Goal: Navigation & Orientation: Understand site structure

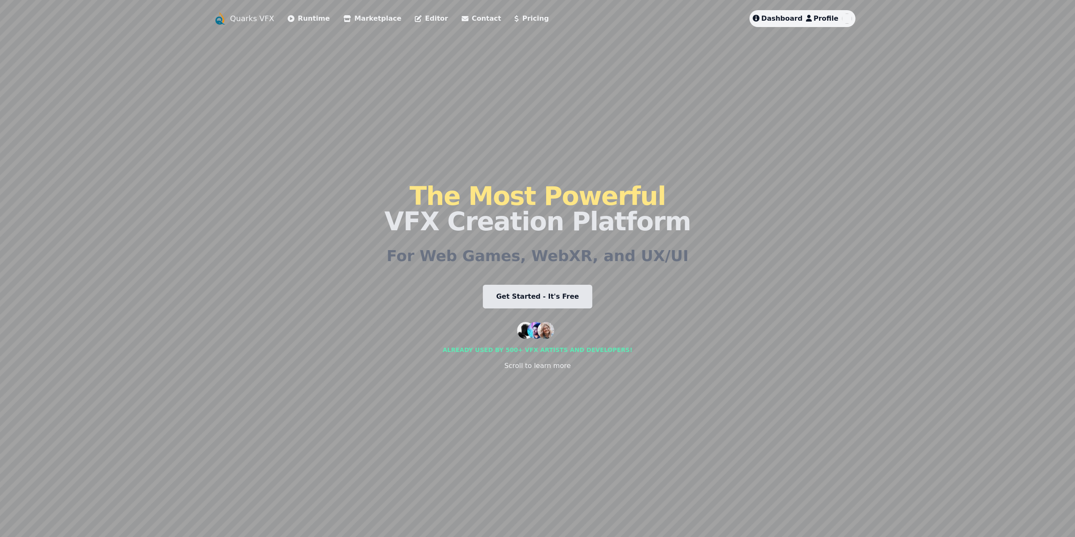
click at [787, 18] on span "Dashboard" at bounding box center [781, 18] width 41 height 8
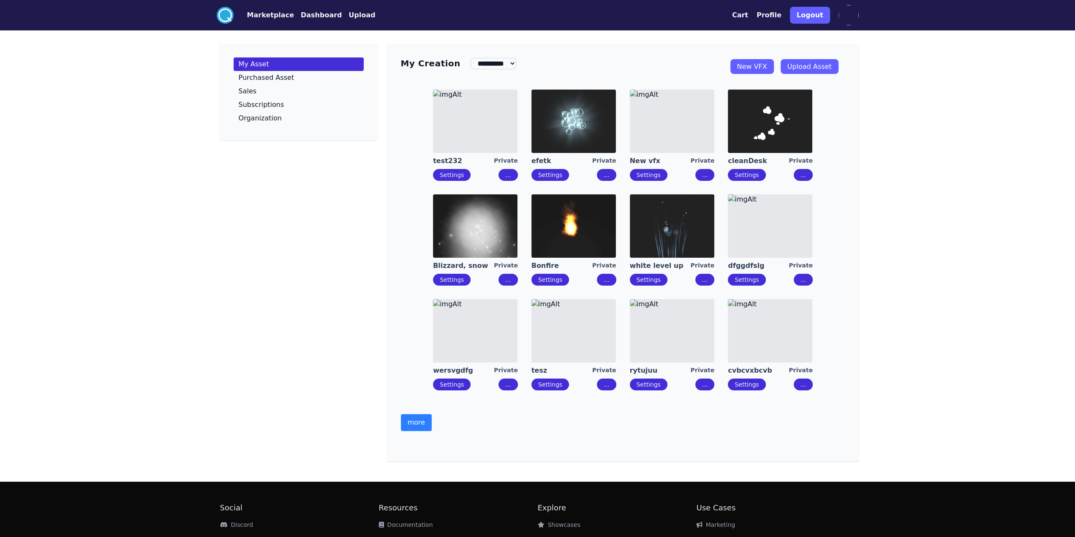
click at [411, 421] on button "more" at bounding box center [416, 422] width 31 height 17
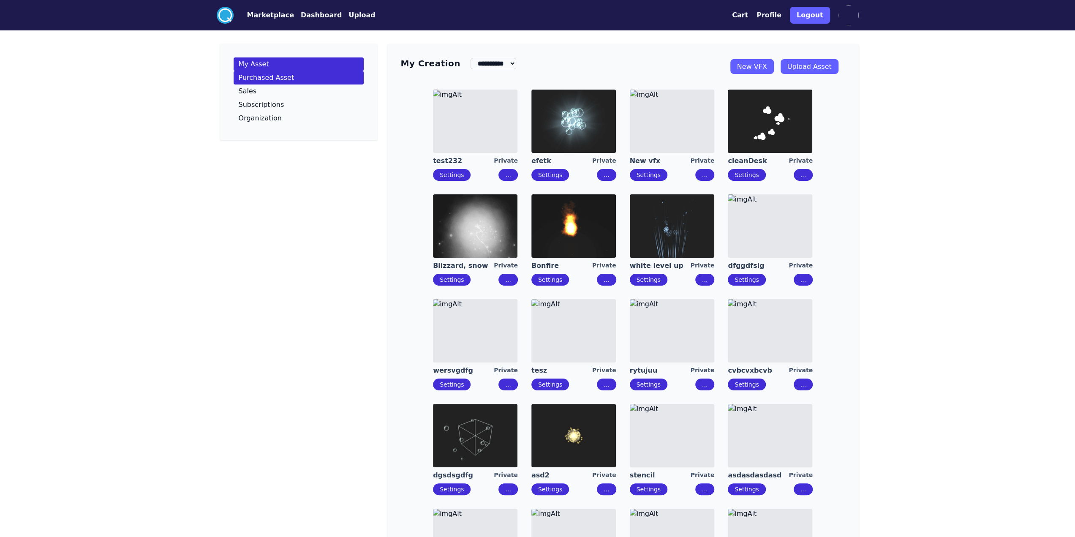
click at [282, 75] on p "Purchased Asset" at bounding box center [267, 77] width 56 height 7
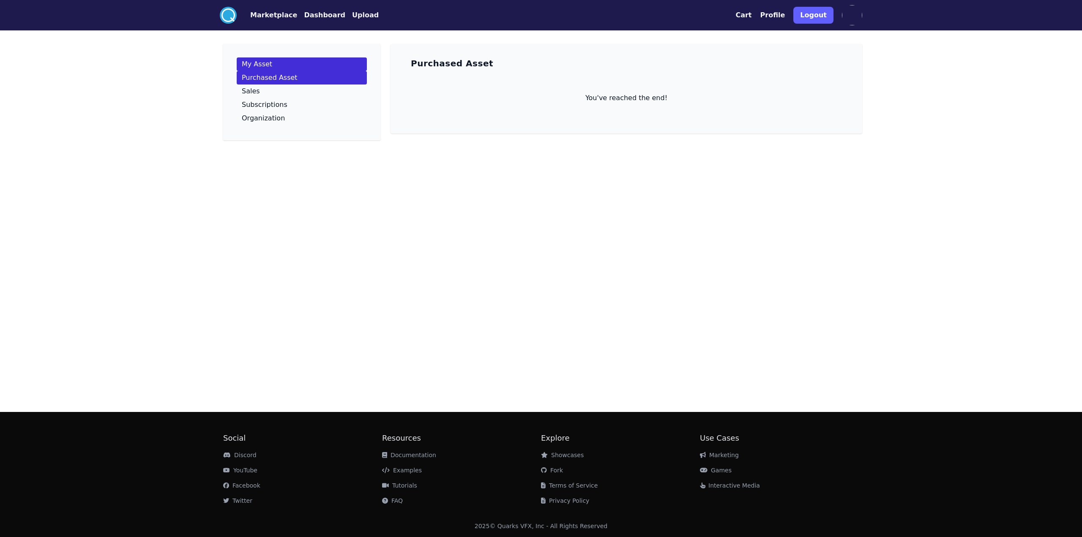
click at [270, 60] on link "My Asset" at bounding box center [302, 64] width 130 height 14
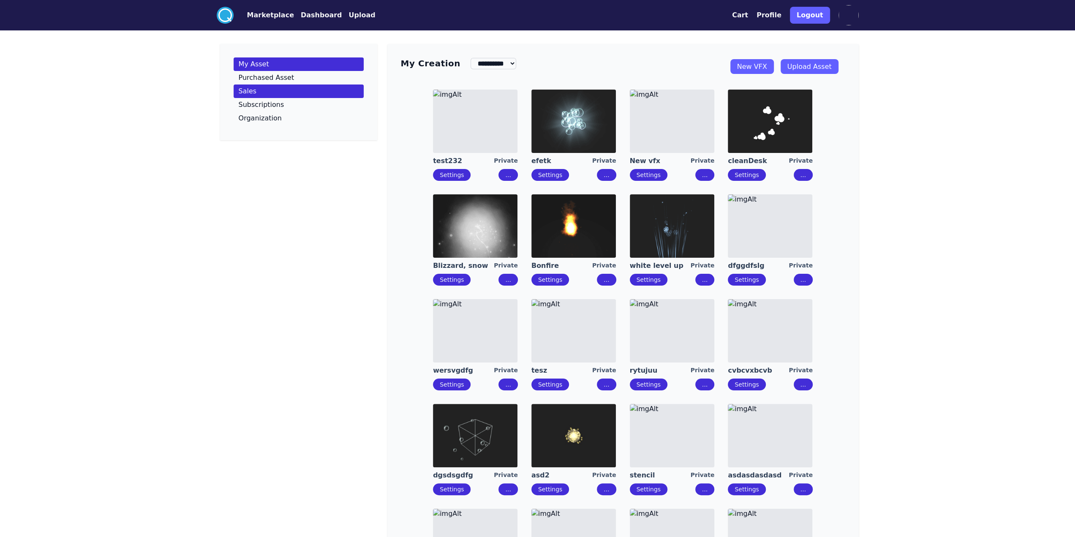
click at [265, 96] on link "Sales" at bounding box center [299, 91] width 130 height 14
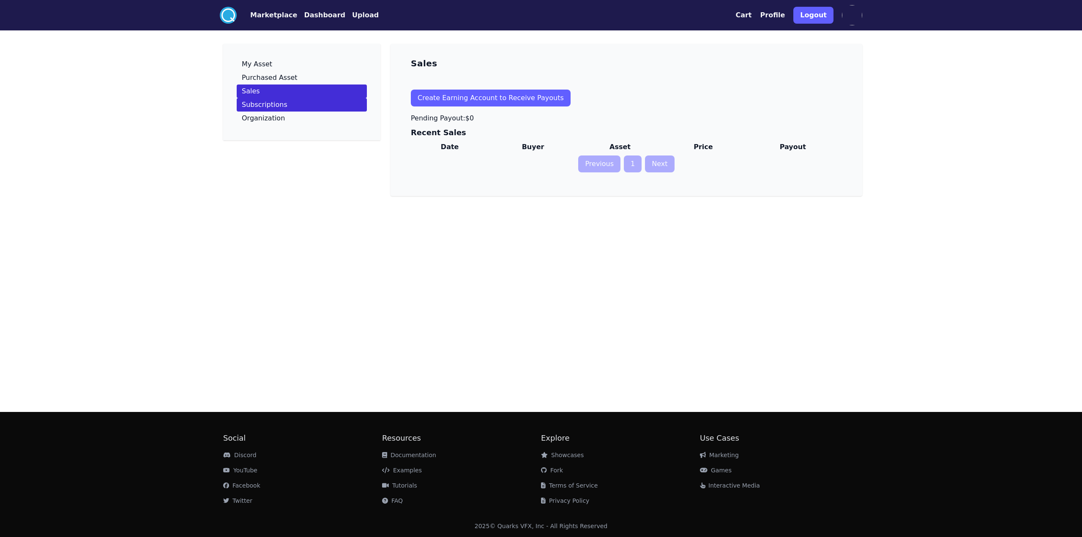
click at [274, 108] on p "Subscriptions" at bounding box center [265, 104] width 46 height 7
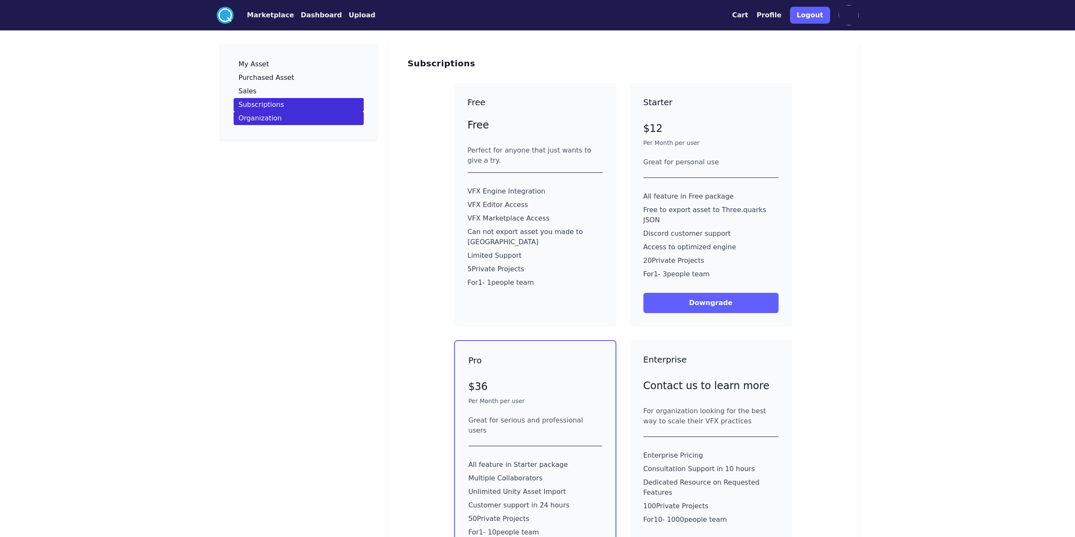
click at [282, 118] on link "Organization" at bounding box center [299, 119] width 130 height 14
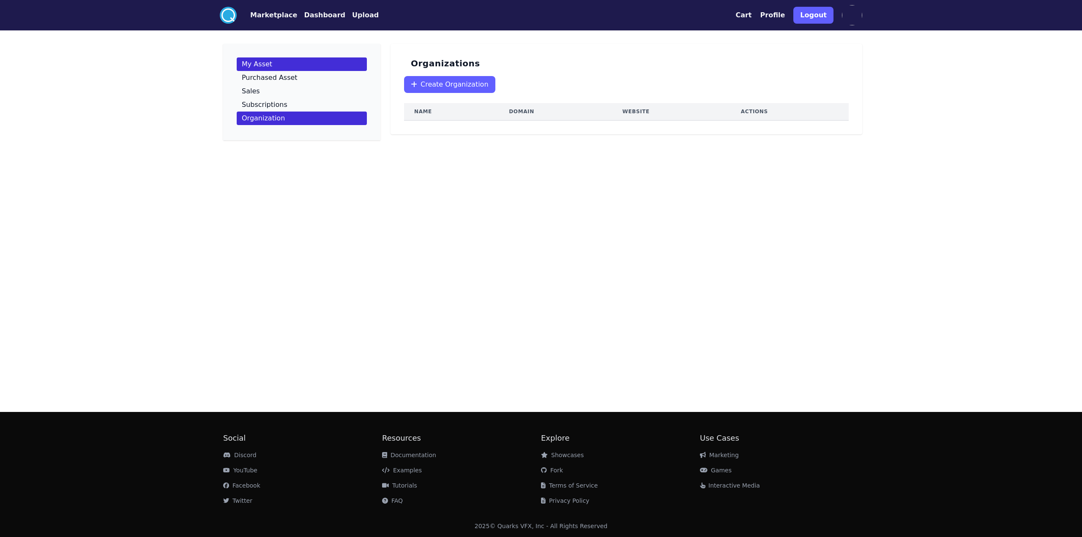
click at [271, 67] on link "My Asset" at bounding box center [302, 64] width 130 height 14
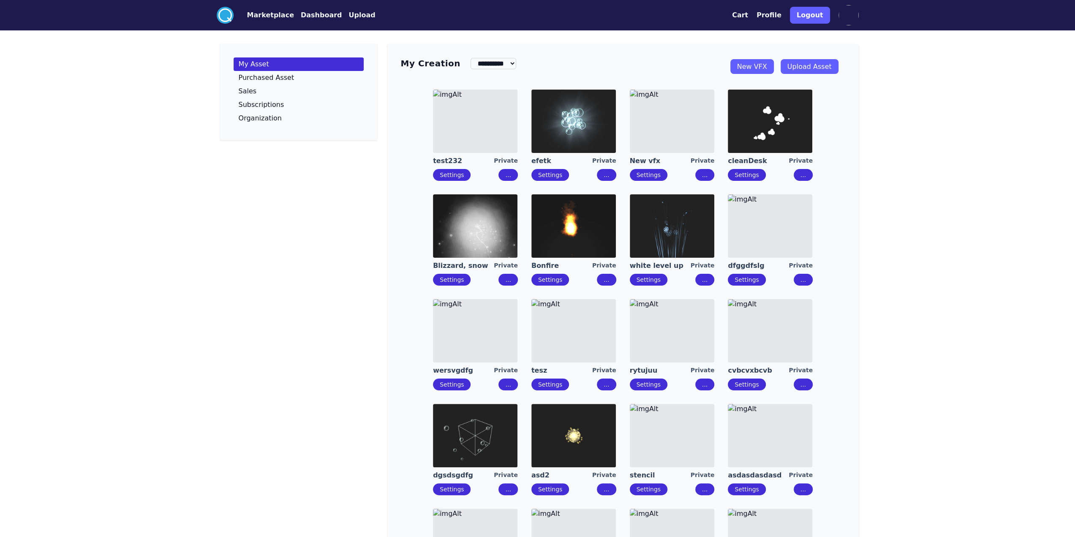
drag, startPoint x: 497, startPoint y: 137, endPoint x: 529, endPoint y: 133, distance: 32.3
drag, startPoint x: 755, startPoint y: 128, endPoint x: 743, endPoint y: 207, distance: 80.3
drag, startPoint x: 673, startPoint y: 230, endPoint x: 581, endPoint y: 230, distance: 92.1
drag, startPoint x: 580, startPoint y: 231, endPoint x: 503, endPoint y: 235, distance: 77.0
drag, startPoint x: 496, startPoint y: 311, endPoint x: 517, endPoint y: 324, distance: 24.7
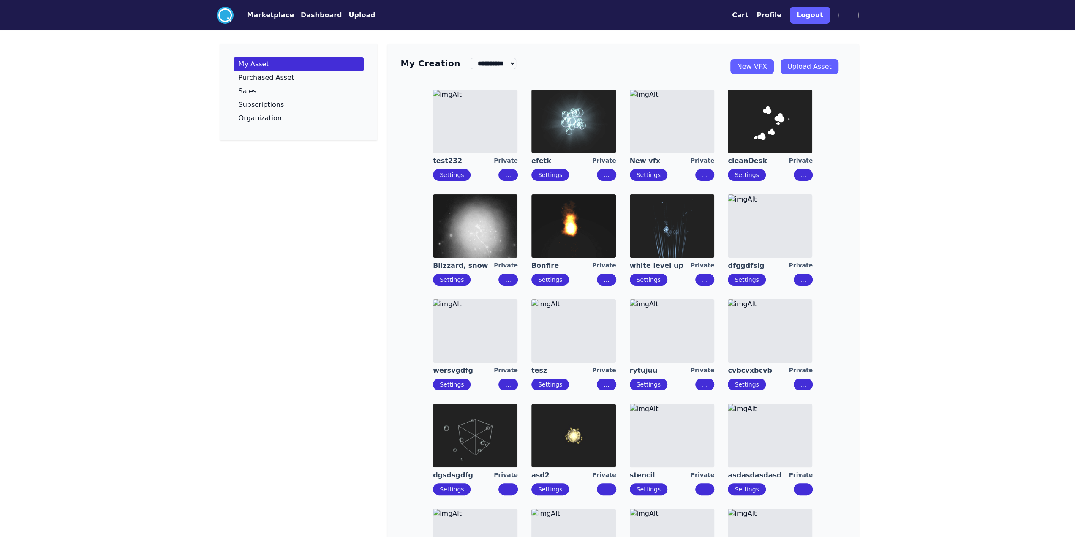
drag, startPoint x: 597, startPoint y: 338, endPoint x: 639, endPoint y: 329, distance: 42.3
drag, startPoint x: 656, startPoint y: 325, endPoint x: 727, endPoint y: 325, distance: 71.4
drag, startPoint x: 487, startPoint y: 237, endPoint x: 521, endPoint y: 234, distance: 34.4
drag, startPoint x: 660, startPoint y: 226, endPoint x: 758, endPoint y: 227, distance: 98.5
drag, startPoint x: 760, startPoint y: 227, endPoint x: 798, endPoint y: 320, distance: 100.0
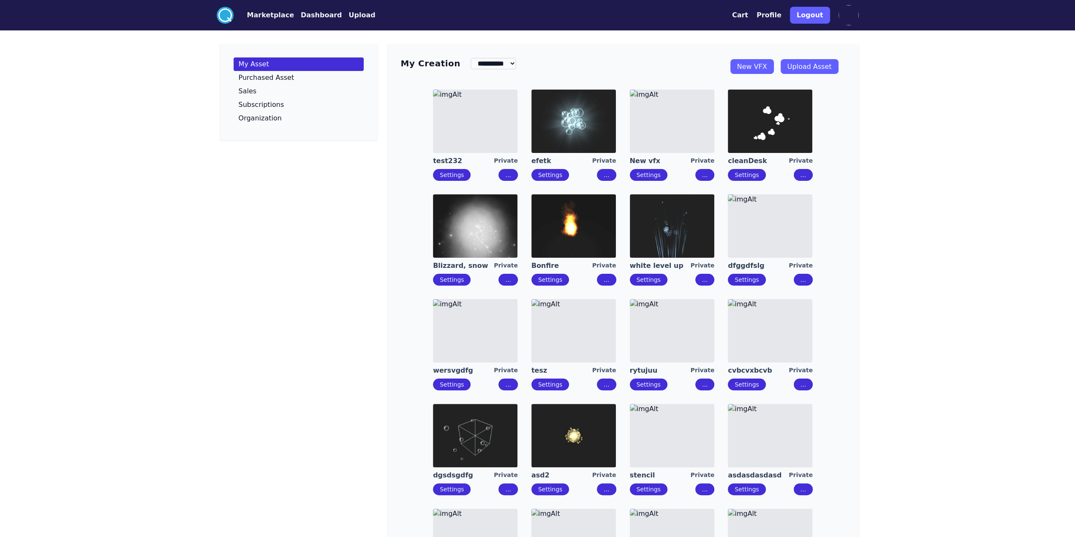
drag, startPoint x: 794, startPoint y: 333, endPoint x: 698, endPoint y: 333, distance: 96.3
drag, startPoint x: 668, startPoint y: 334, endPoint x: 600, endPoint y: 326, distance: 68.5
drag, startPoint x: 590, startPoint y: 325, endPoint x: 490, endPoint y: 325, distance: 99.7
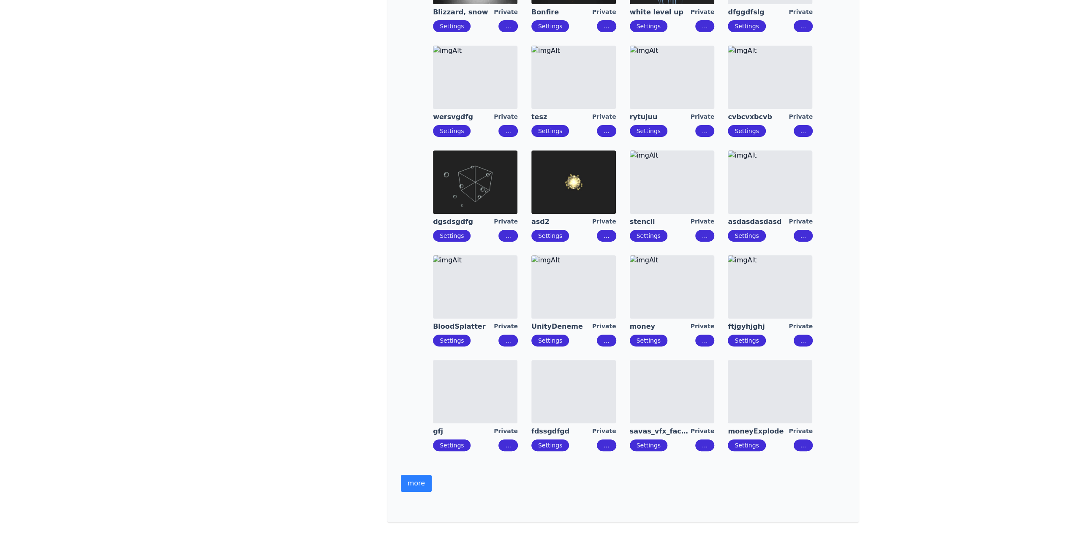
scroll to position [338, 0]
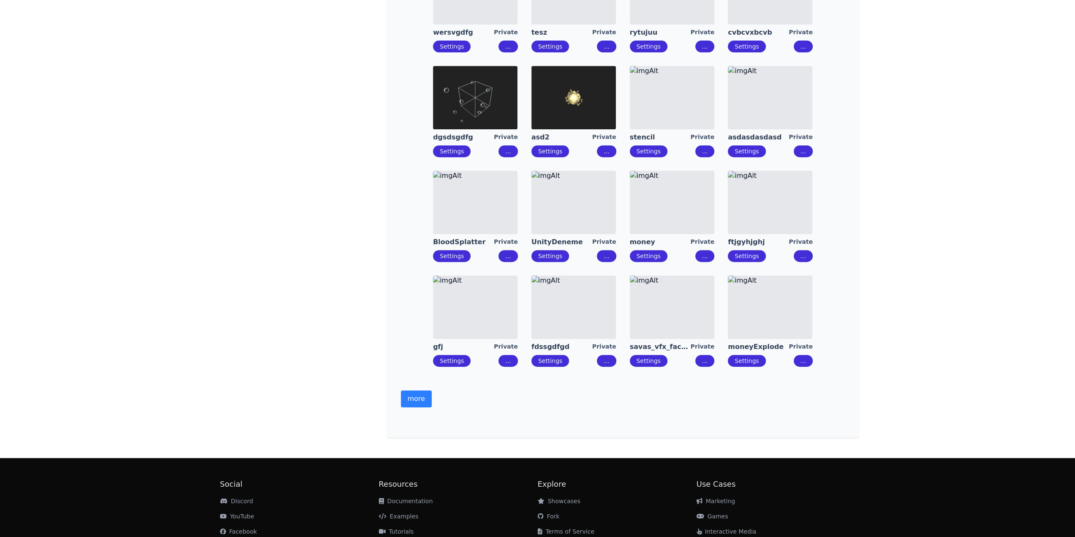
click at [410, 401] on button "more" at bounding box center [416, 398] width 31 height 17
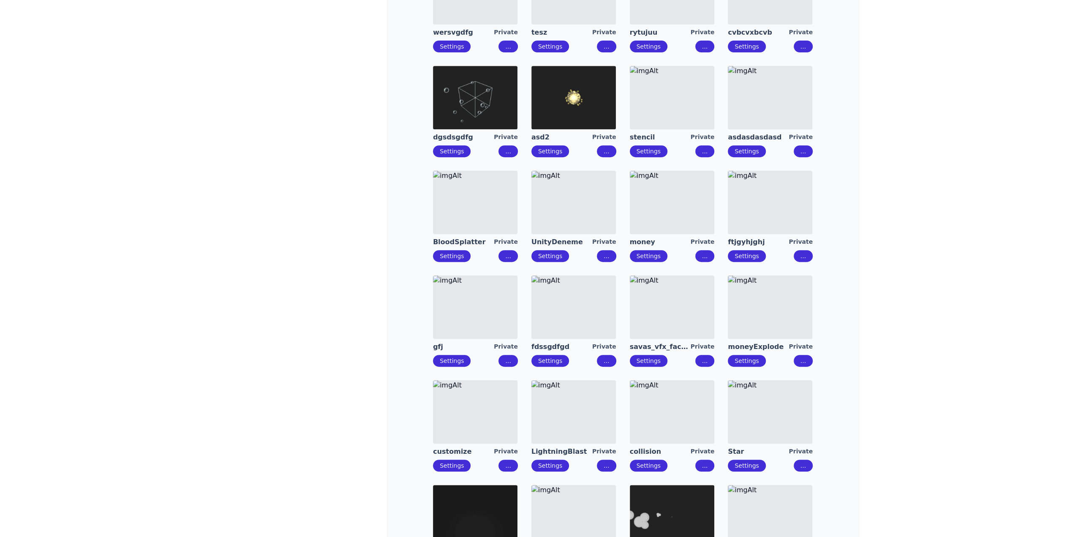
drag, startPoint x: 579, startPoint y: 102, endPoint x: 654, endPoint y: 89, distance: 75.9
drag, startPoint x: 655, startPoint y: 89, endPoint x: 659, endPoint y: 91, distance: 4.7
drag, startPoint x: 777, startPoint y: 101, endPoint x: 777, endPoint y: 186, distance: 84.9
drag, startPoint x: 556, startPoint y: 203, endPoint x: 550, endPoint y: 203, distance: 6.3
drag, startPoint x: 496, startPoint y: 289, endPoint x: 520, endPoint y: 294, distance: 24.2
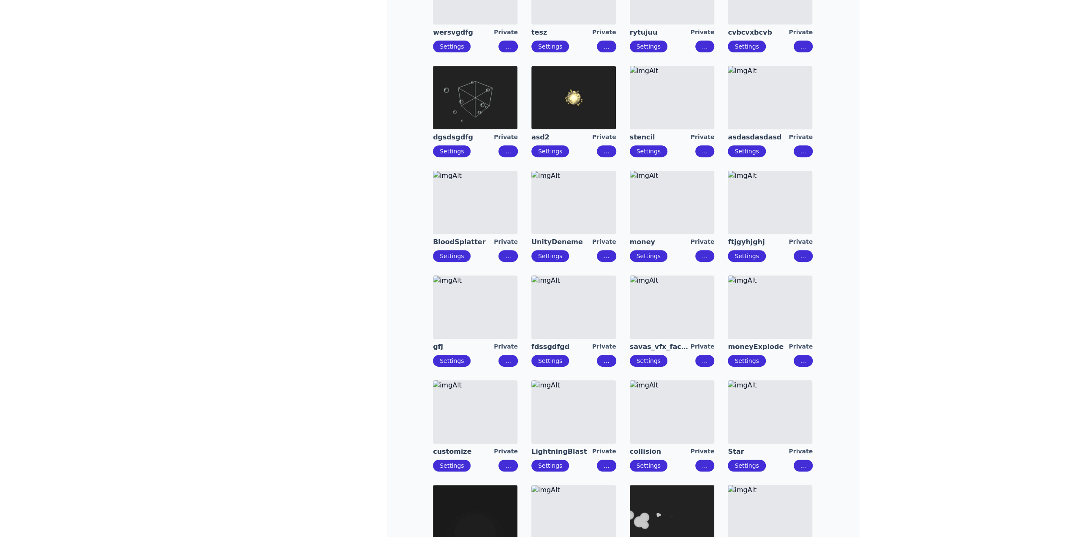
drag, startPoint x: 766, startPoint y: 311, endPoint x: 781, endPoint y: 399, distance: 89.1
drag, startPoint x: 564, startPoint y: 415, endPoint x: 489, endPoint y: 414, distance: 75.6
drag, startPoint x: 563, startPoint y: 516, endPoint x: 651, endPoint y: 516, distance: 88.7
drag, startPoint x: 685, startPoint y: 516, endPoint x: 769, endPoint y: 514, distance: 83.2
